Goal: Information Seeking & Learning: Learn about a topic

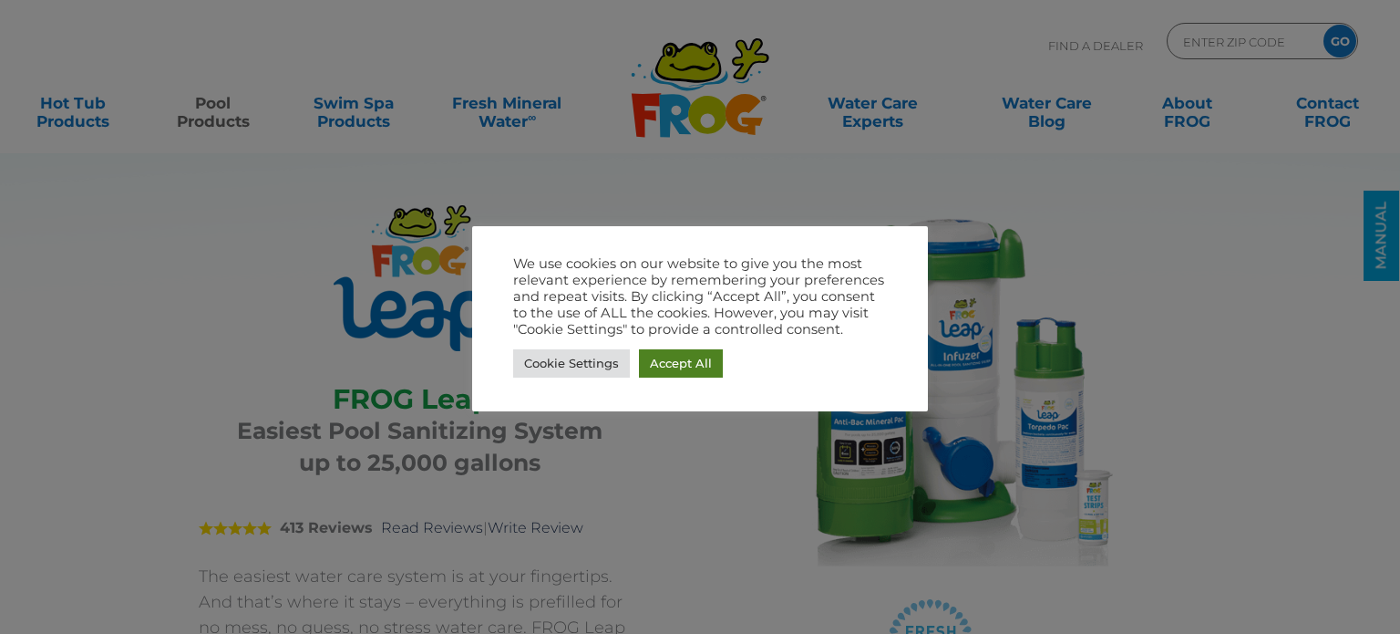
click at [693, 367] on link "Accept All" at bounding box center [681, 363] width 84 height 28
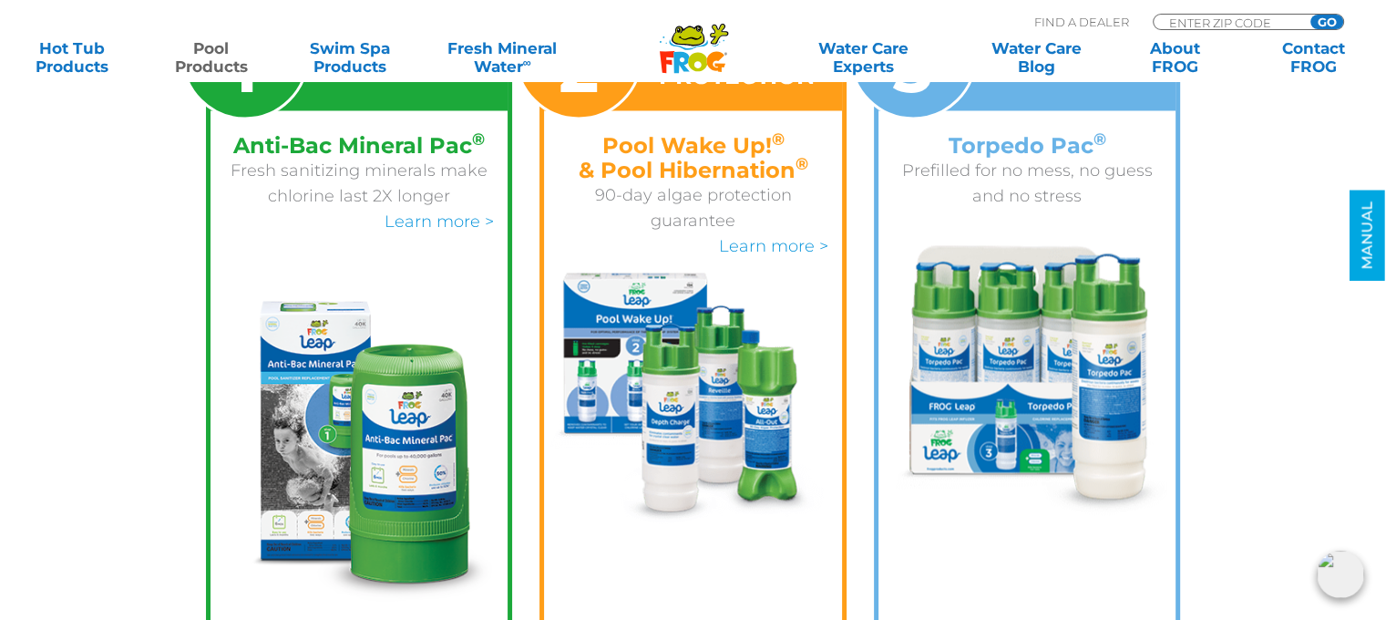
scroll to position [3057, 0]
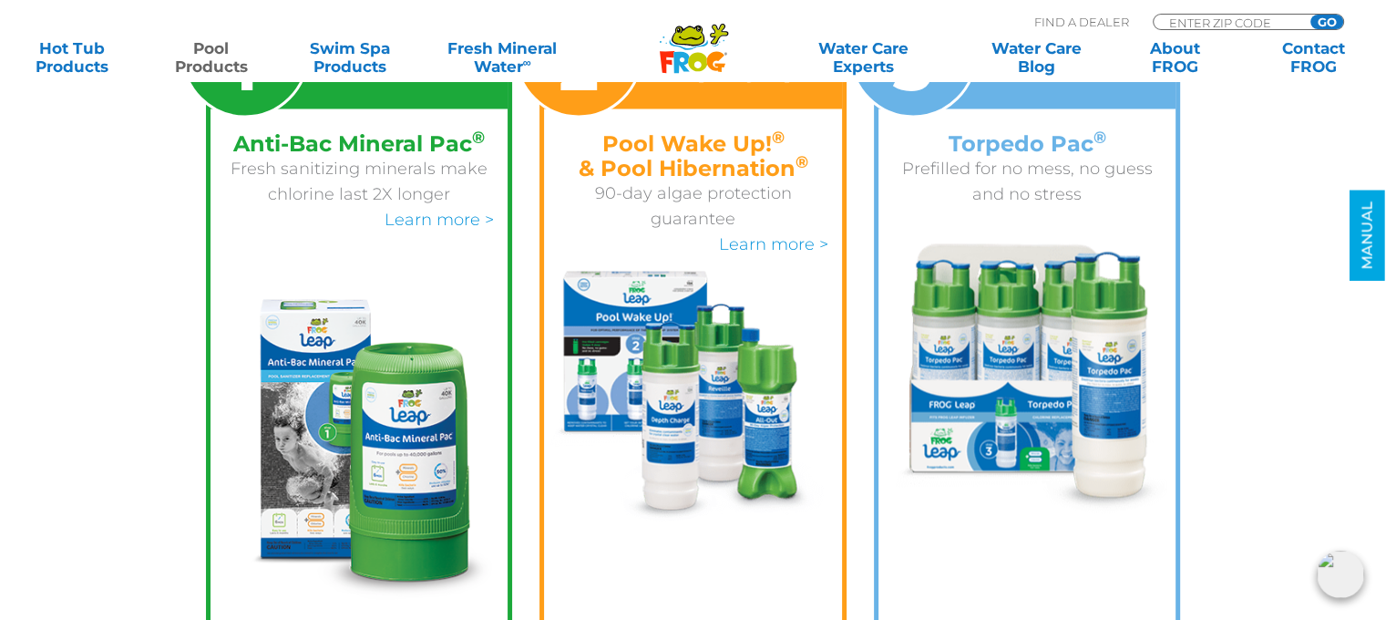
click at [1002, 131] on h4 "Torpedo Pac ®" at bounding box center [1027, 143] width 271 height 25
click at [1029, 330] on img at bounding box center [1027, 378] width 283 height 270
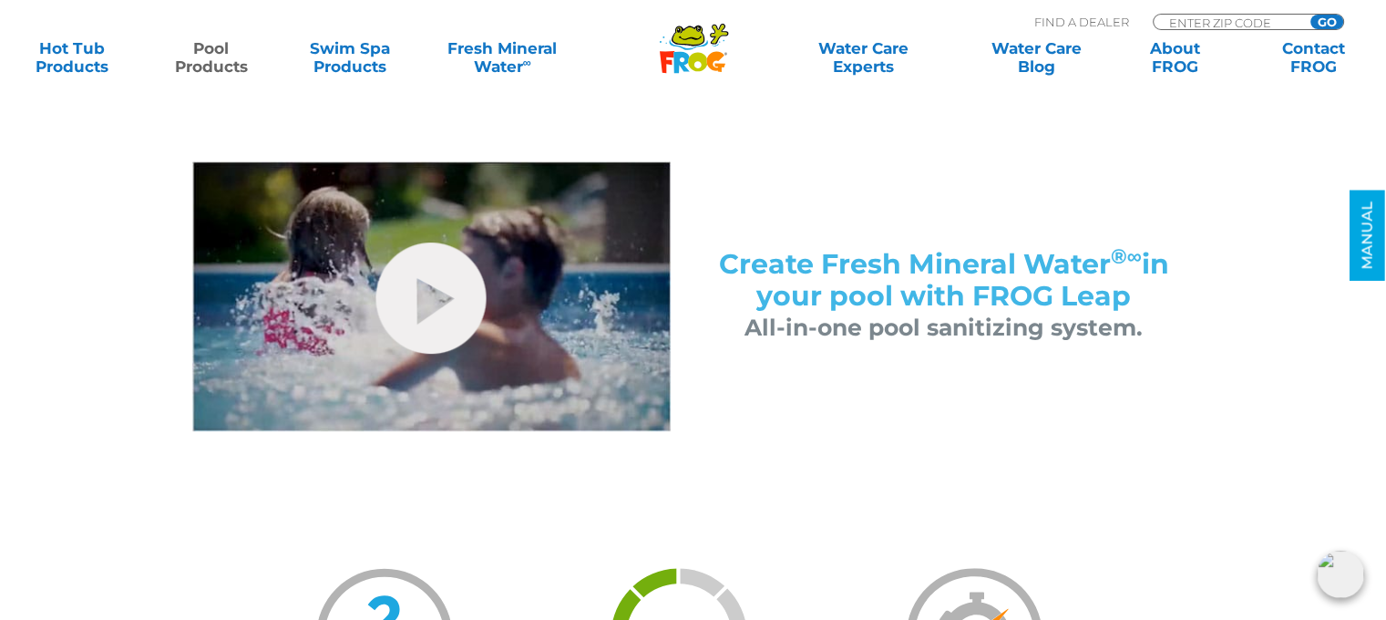
scroll to position [866, 0]
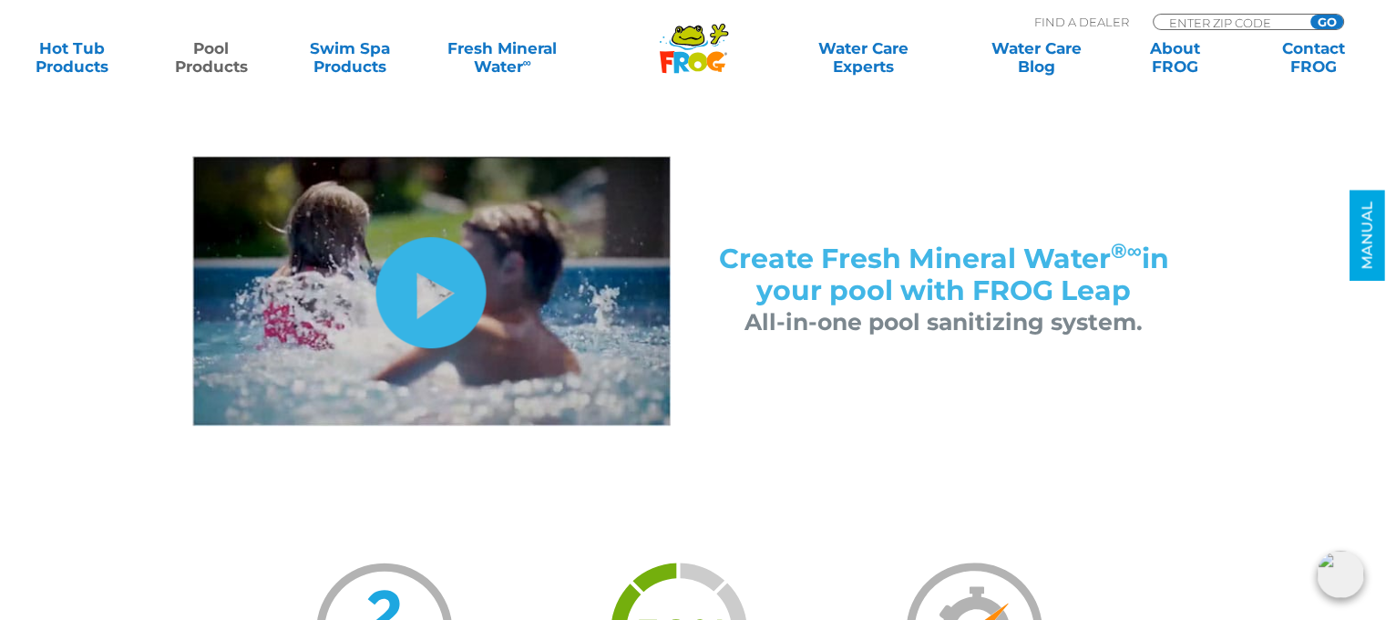
click at [456, 282] on link "hide-me" at bounding box center [431, 292] width 110 height 111
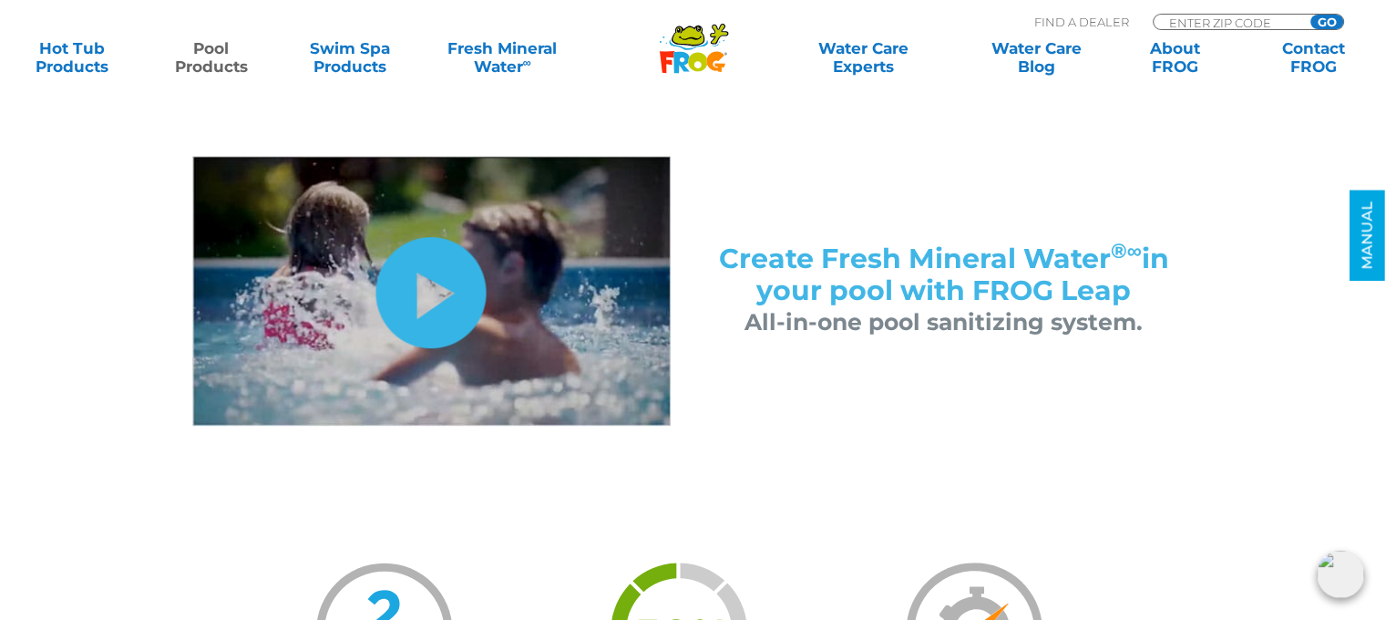
click at [431, 266] on link "hide-me" at bounding box center [431, 292] width 110 height 111
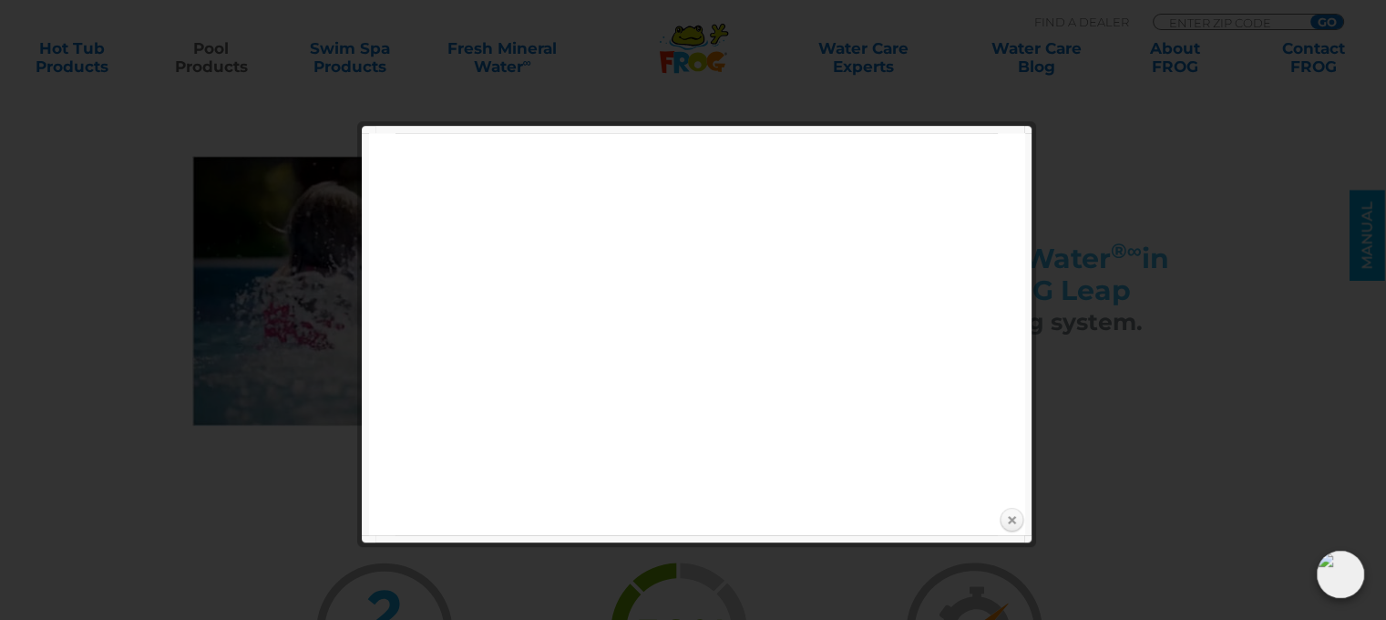
click at [1010, 514] on link "Close" at bounding box center [1011, 520] width 27 height 27
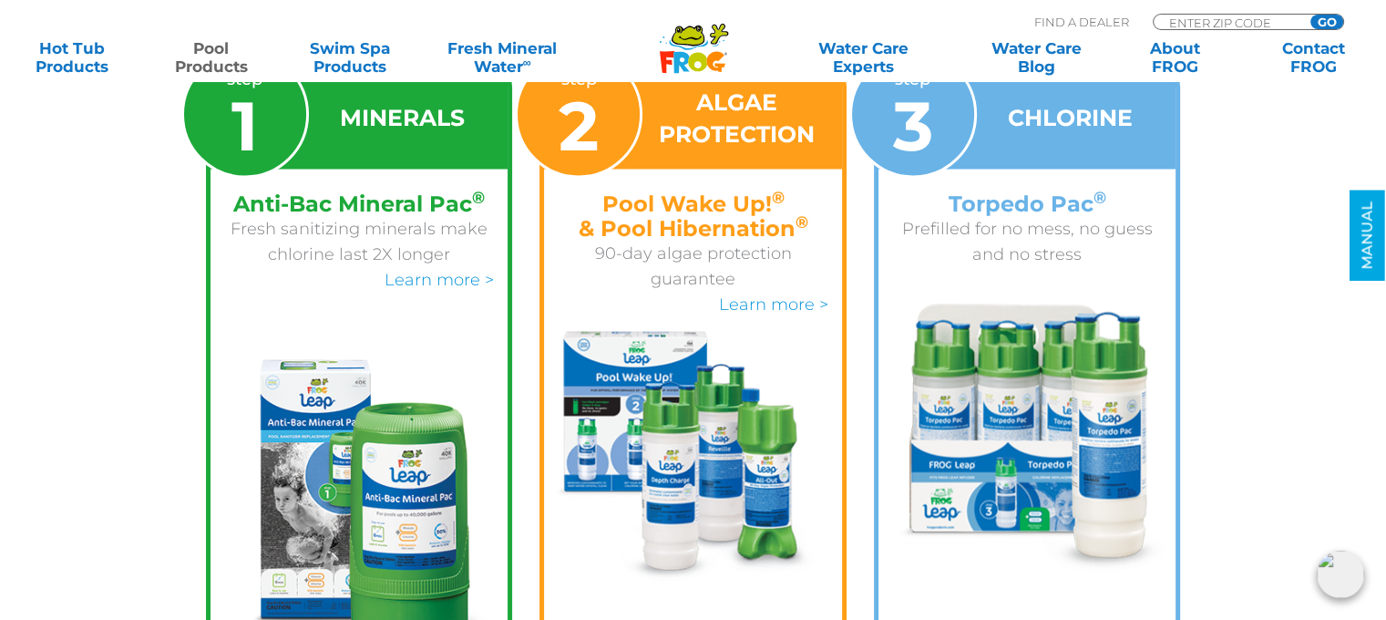
scroll to position [2997, 0]
click at [764, 294] on link "Learn more >" at bounding box center [773, 304] width 109 height 20
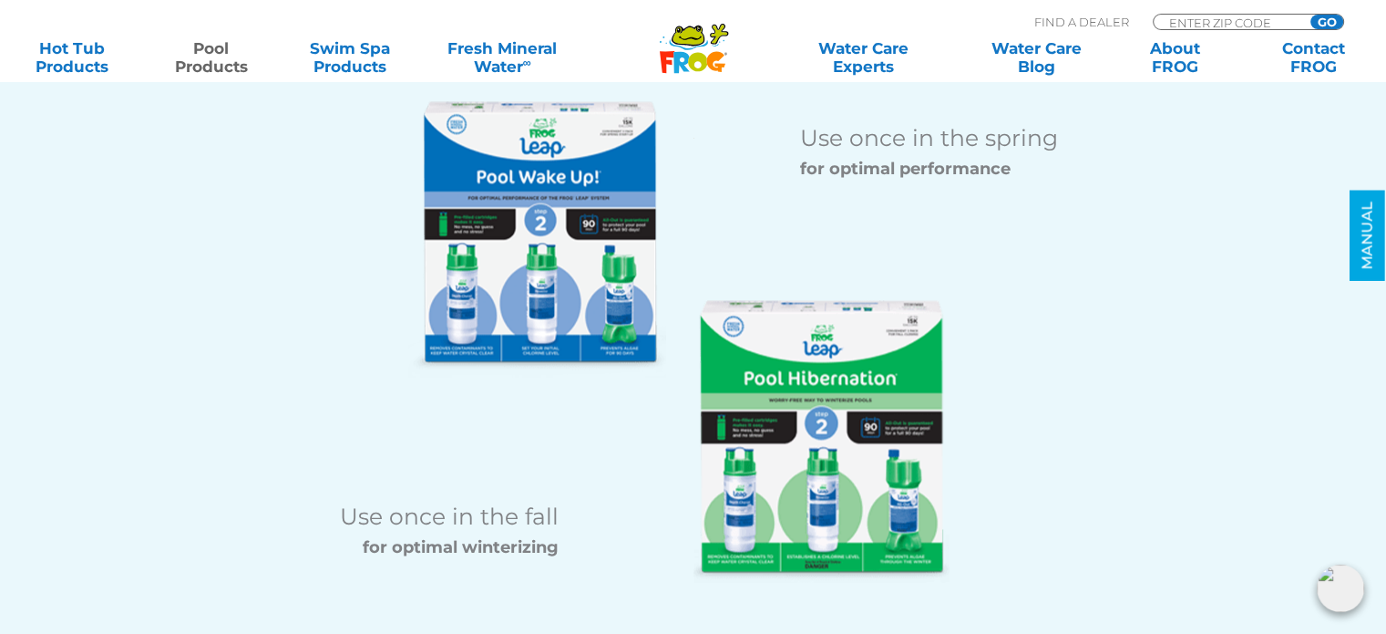
scroll to position [2264, 0]
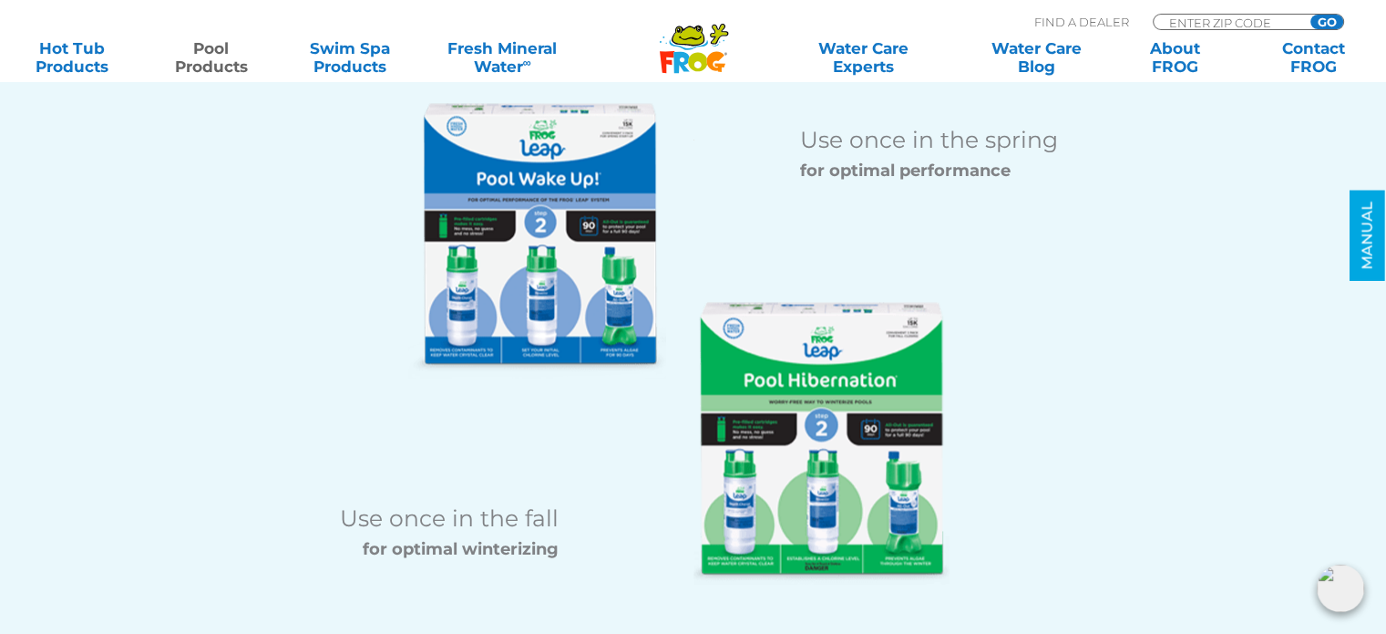
click at [692, 395] on div at bounding box center [862, 443] width 365 height 283
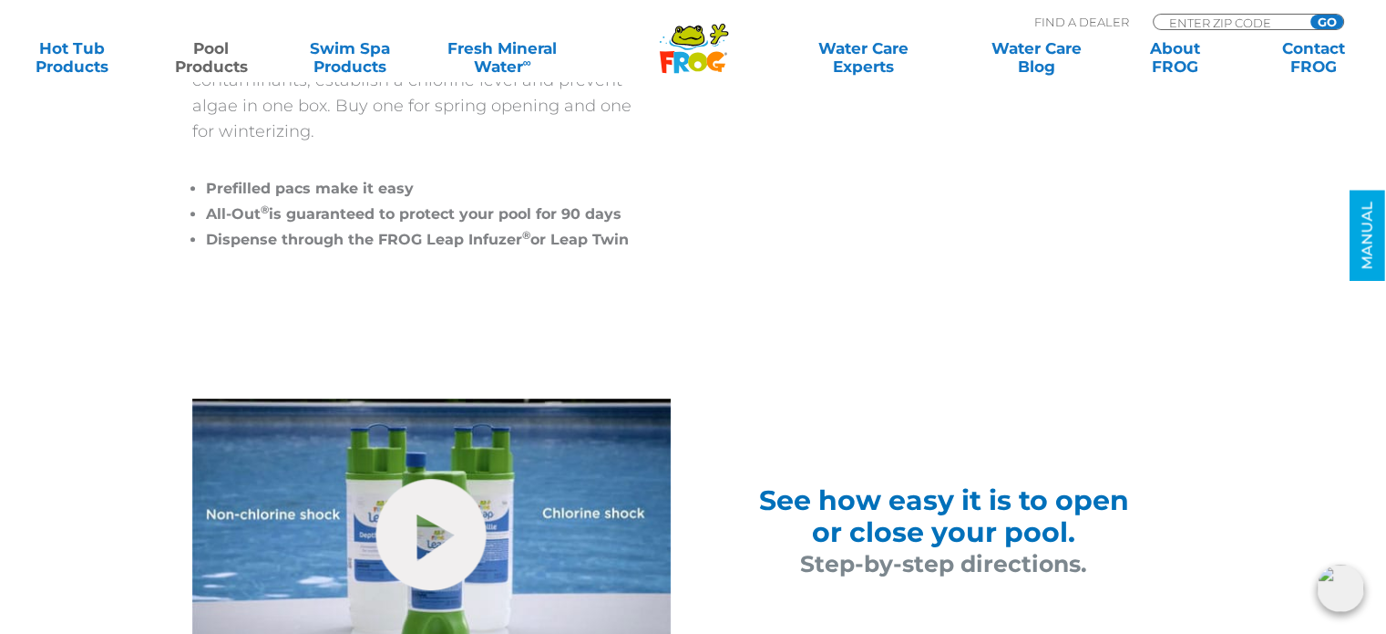
scroll to position [904, 0]
